Goal: Task Accomplishment & Management: Use online tool/utility

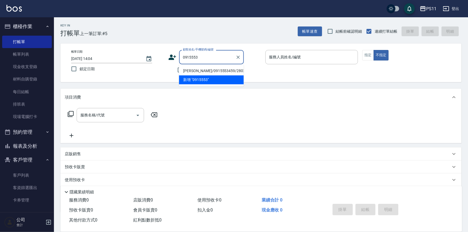
click at [225, 71] on li "[PERSON_NAME]/0915553459/2802" at bounding box center [211, 70] width 65 height 9
type input "[PERSON_NAME]/0915553459/2802"
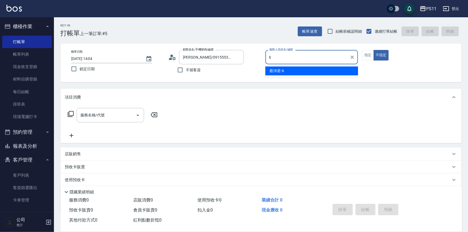
type input "[PERSON_NAME]6"
type button "false"
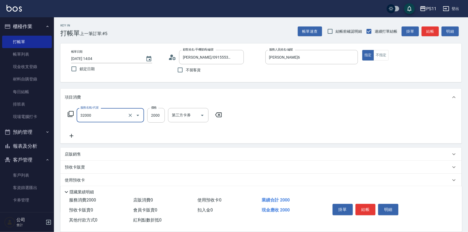
type input "2000以上燙髮(32000)"
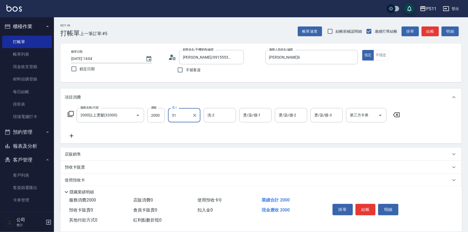
type input "[PERSON_NAME]-31"
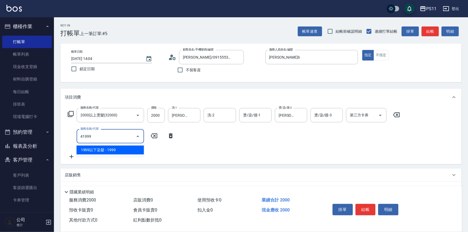
type input "1999以下染髮(41999)"
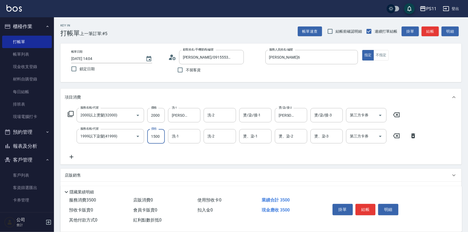
type input "1500"
type input "[PERSON_NAME]-31"
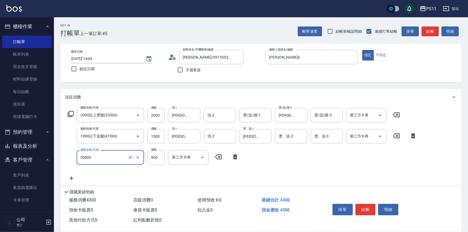
type input "原價401~800護髮(50800)"
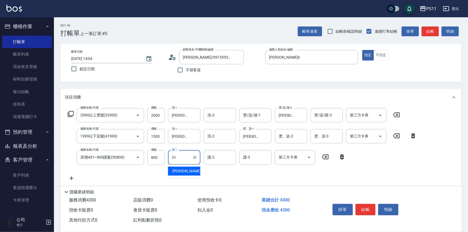
type input "[PERSON_NAME]-31"
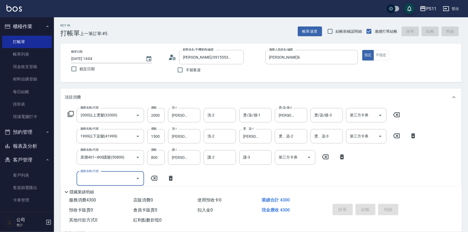
type input "[DATE] 14:45"
